Goal: Check status

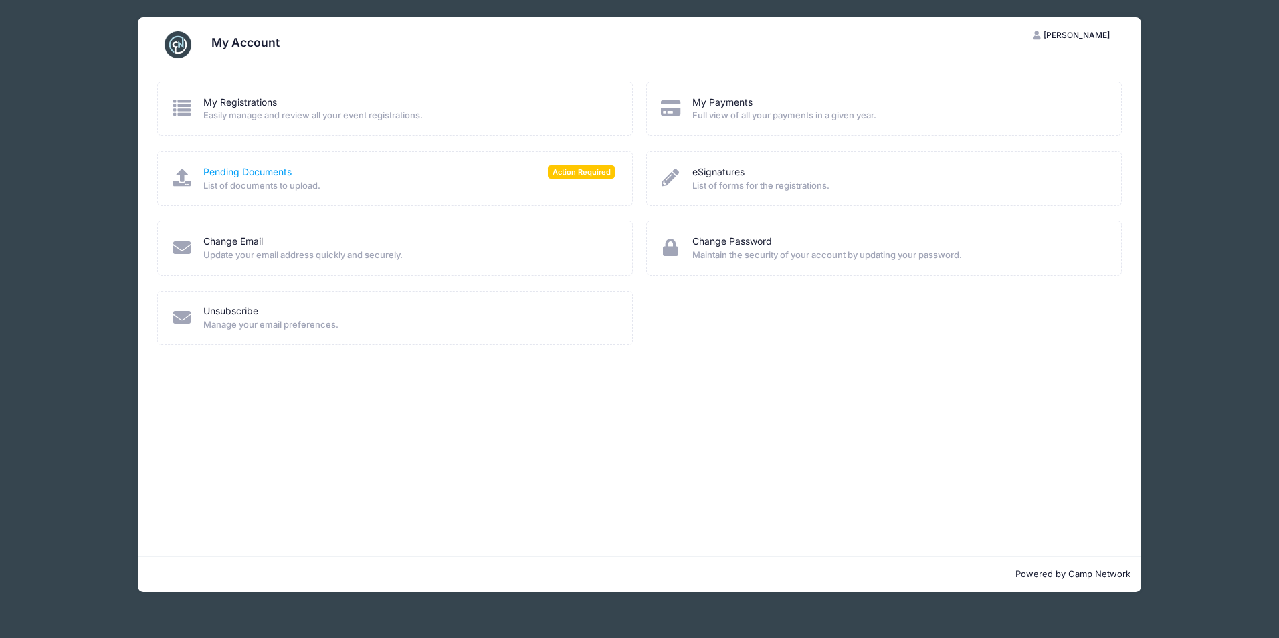
click at [262, 166] on link "Pending Documents" at bounding box center [247, 172] width 88 height 14
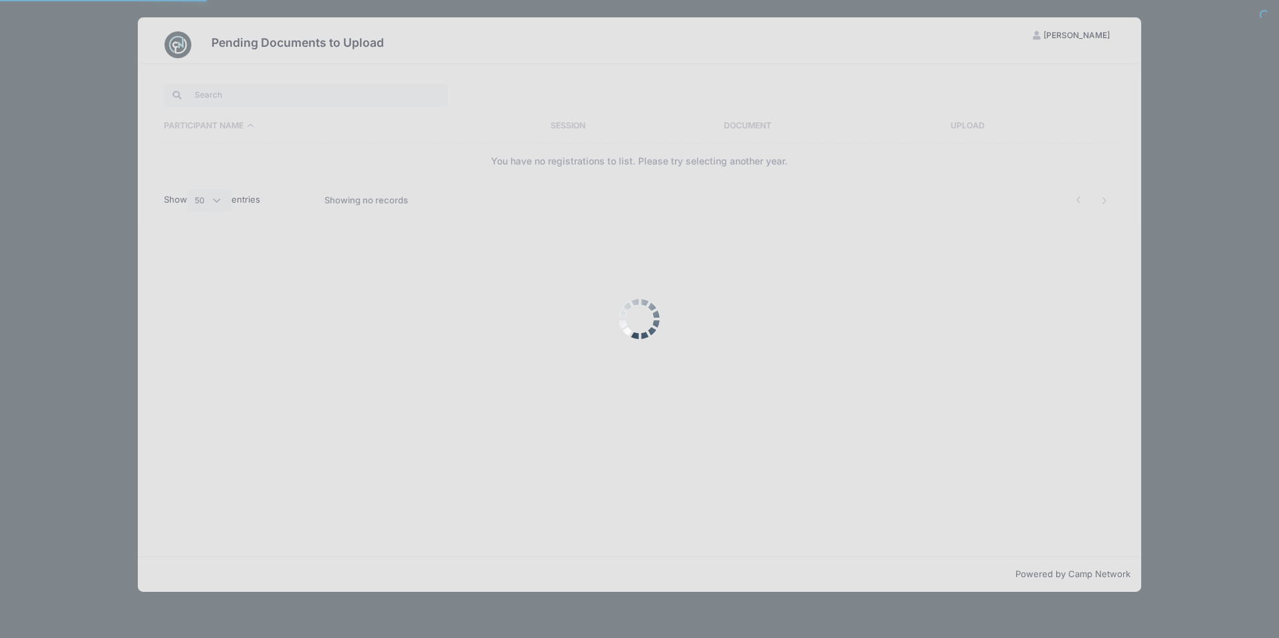
select select "50"
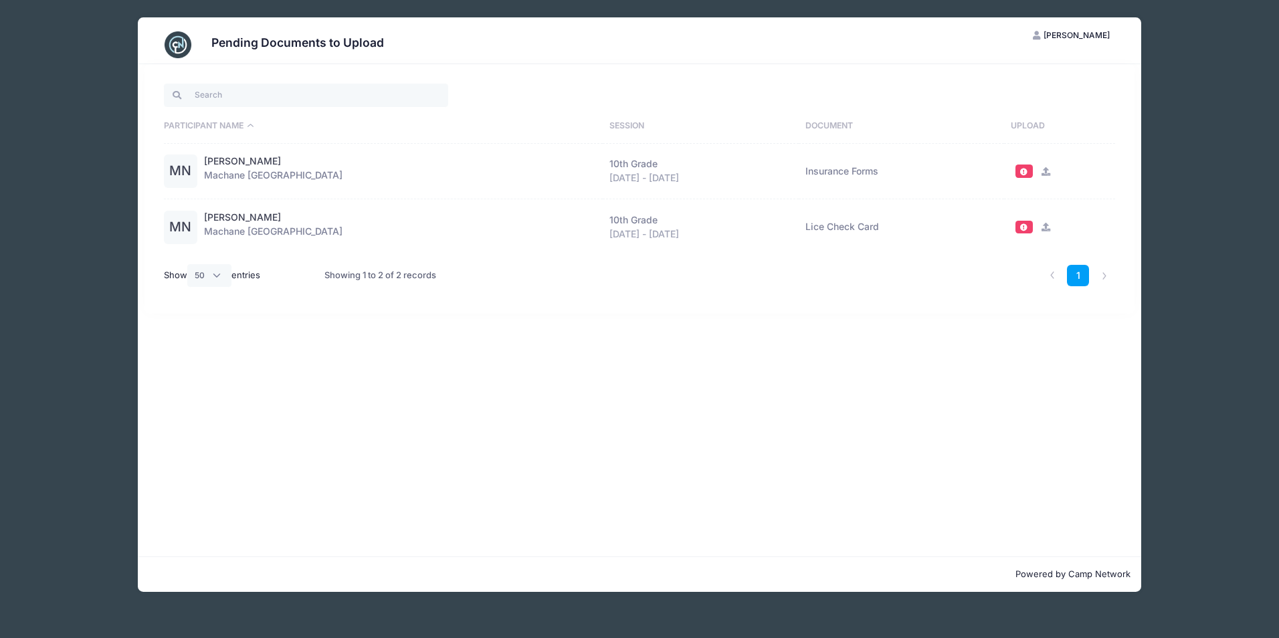
click at [1203, 40] on div "Pending Documents to Upload MN [PERSON_NAME] My Account Logout Participant Name…" at bounding box center [639, 305] width 1204 height 610
